Goal: Information Seeking & Learning: Learn about a topic

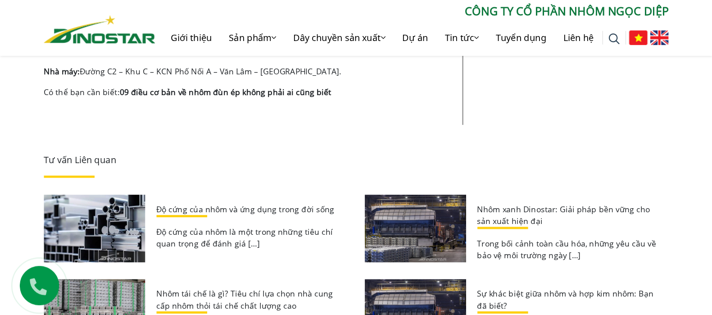
scroll to position [2004, 0]
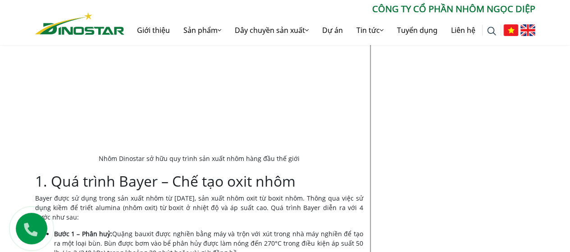
scroll to position [270, 0]
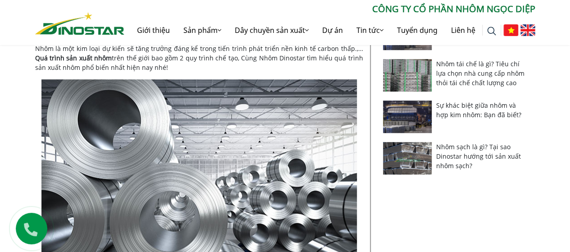
click at [202, 158] on img at bounding box center [198, 184] width 315 height 210
click at [202, 156] on img at bounding box center [198, 184] width 315 height 210
click at [232, 150] on img at bounding box center [198, 184] width 315 height 210
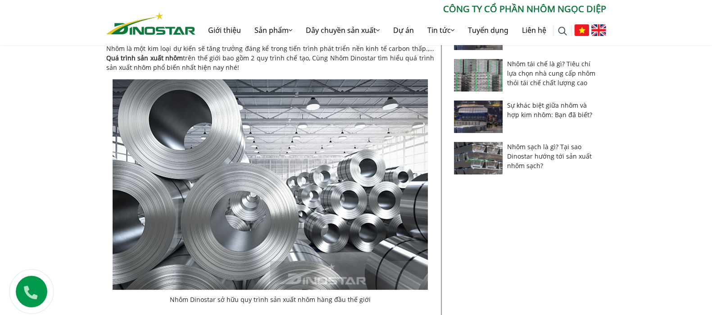
drag, startPoint x: 394, startPoint y: 1, endPoint x: 487, endPoint y: 233, distance: 249.5
